Goal: Information Seeking & Learning: Learn about a topic

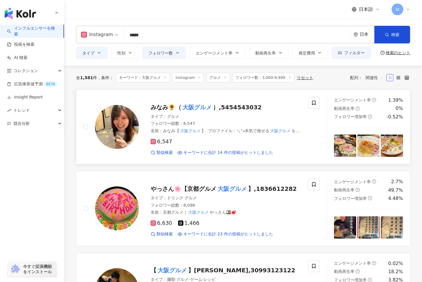
drag, startPoint x: 164, startPoint y: 141, endPoint x: 168, endPoint y: 137, distance: 5.4
click at [164, 140] on span "6,547" at bounding box center [162, 141] width 22 height 6
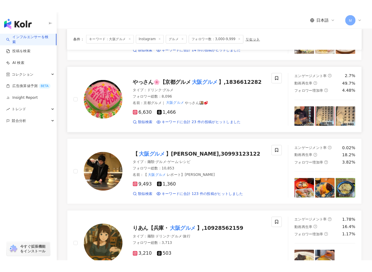
scroll to position [119, 0]
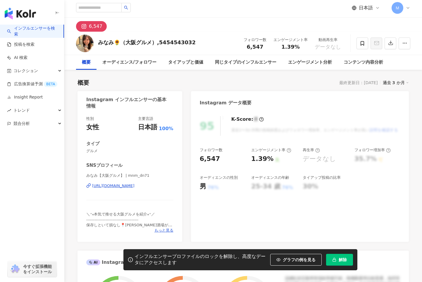
scroll to position [16, 0]
